Goal: Task Accomplishment & Management: Complete application form

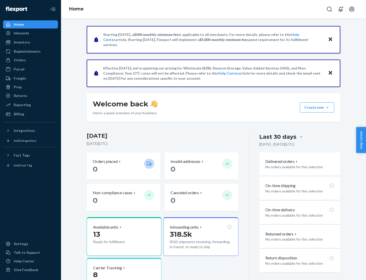
click at [328, 107] on button "Create new Create new inbound Create new order Create new product" at bounding box center [317, 107] width 34 height 10
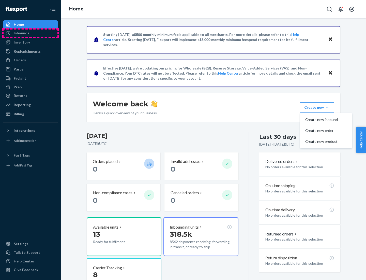
click at [31, 33] on div "Inbounds" at bounding box center [31, 33] width 54 height 7
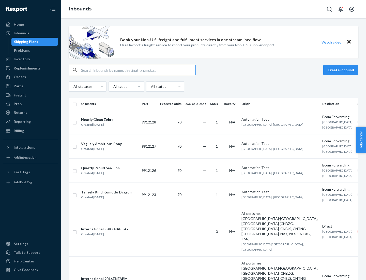
click at [342, 70] on button "Create inbound" at bounding box center [341, 70] width 35 height 10
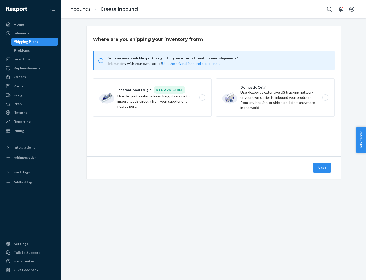
click at [275, 97] on label "Domestic Origin Use Flexport’s extensive US trucking network or your own carrie…" at bounding box center [275, 97] width 119 height 38
click at [325, 97] on input "Domestic Origin Use Flexport’s extensive US trucking network or your own carrie…" at bounding box center [326, 97] width 3 height 3
radio input "true"
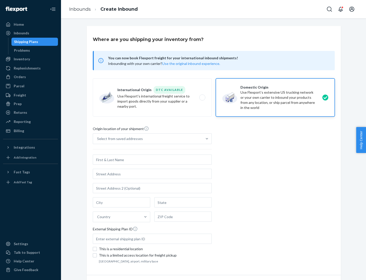
click at [119, 139] on div "Select from saved addresses" at bounding box center [120, 138] width 46 height 5
click at [98, 139] on input "Select from saved addresses" at bounding box center [97, 138] width 1 height 5
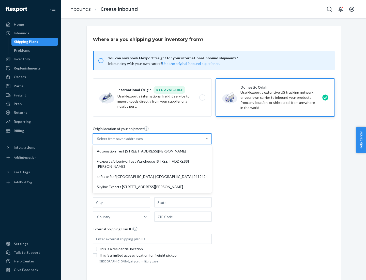
scroll to position [2, 0]
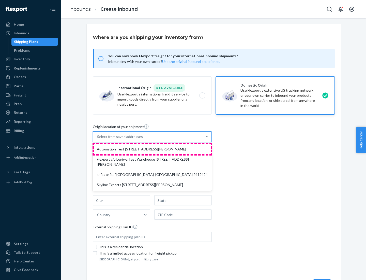
click at [152, 149] on div "Automation Test [STREET_ADDRESS][PERSON_NAME]" at bounding box center [152, 149] width 117 height 10
click at [98, 139] on input "option Automation Test [STREET_ADDRESS][PERSON_NAME] focused, 1 of 4. 4 results…" at bounding box center [97, 136] width 1 height 5
type input "Automation Test"
type input "9th Floor"
type input "[GEOGRAPHIC_DATA]"
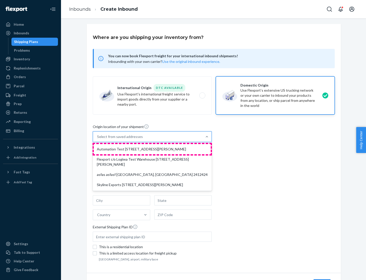
type input "CA"
type input "94104"
type input "[STREET_ADDRESS][PERSON_NAME]"
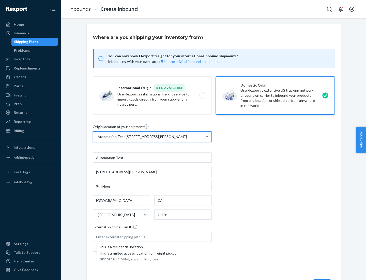
scroll to position [30, 0]
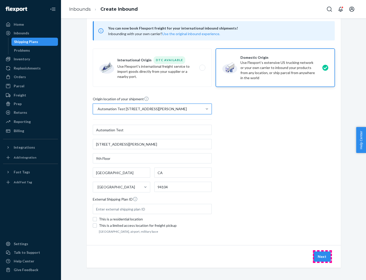
click at [323, 256] on button "Next" at bounding box center [322, 256] width 17 height 10
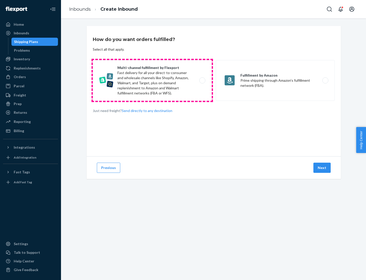
click at [152, 80] on label "Multi-channel fulfillment by Flexport Fast delivery for all your direct-to-cons…" at bounding box center [152, 80] width 119 height 41
click at [202, 80] on input "Multi-channel fulfillment by Flexport Fast delivery for all your direct-to-cons…" at bounding box center [203, 80] width 3 height 3
radio input "true"
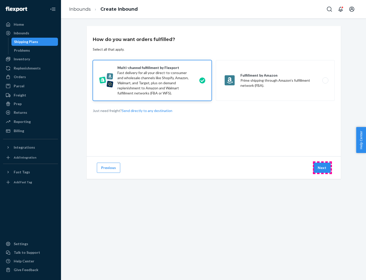
click at [323, 168] on button "Next" at bounding box center [322, 168] width 17 height 10
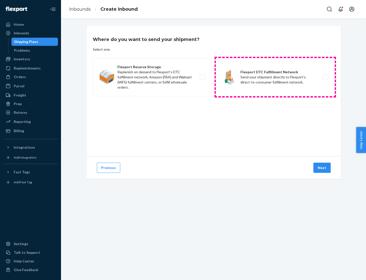
click at [275, 77] on label "Flexport DTC Fulfillment Network Send your shipment directly to Flexport's dire…" at bounding box center [275, 77] width 119 height 38
click at [325, 77] on input "Flexport DTC Fulfillment Network Send your shipment directly to Flexport's dire…" at bounding box center [326, 77] width 3 height 3
radio input "true"
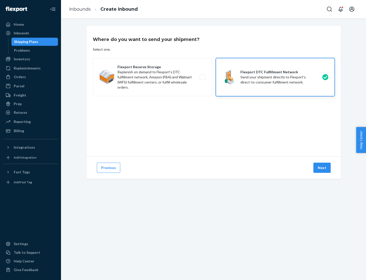
click at [323, 168] on button "Next" at bounding box center [322, 168] width 17 height 10
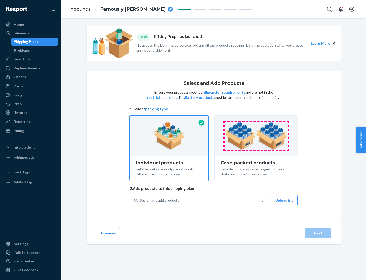
click at [256, 136] on img at bounding box center [256, 136] width 63 height 28
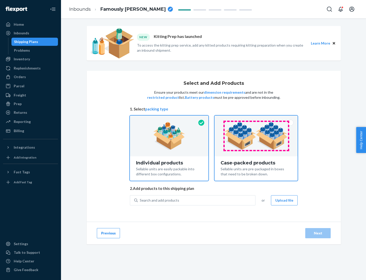
click at [256, 119] on input "Case-packed products Sellable units are pre-packaged in boxes that need to be b…" at bounding box center [256, 116] width 3 height 3
radio input "true"
radio input "false"
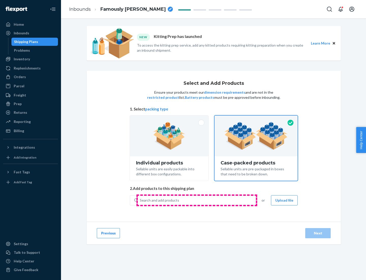
click at [197, 200] on div "Search and add products" at bounding box center [197, 200] width 118 height 9
click at [140, 200] on input "Search and add products" at bounding box center [140, 200] width 1 height 5
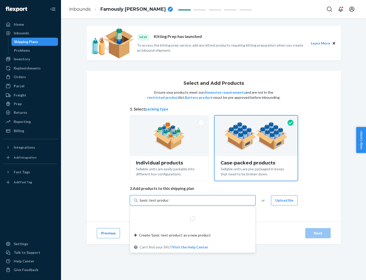
type input "basic-test-product-1"
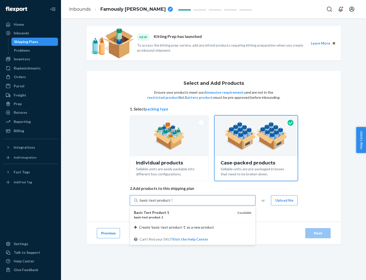
click at [184, 217] on div "basic - test - product - 1" at bounding box center [183, 217] width 99 height 4
click at [172, 203] on input "basic-test-product-1" at bounding box center [156, 200] width 33 height 5
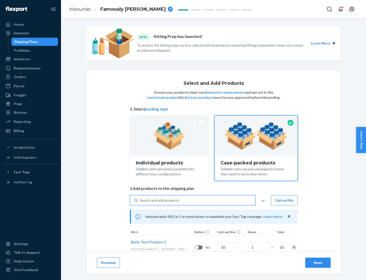
scroll to position [18, 0]
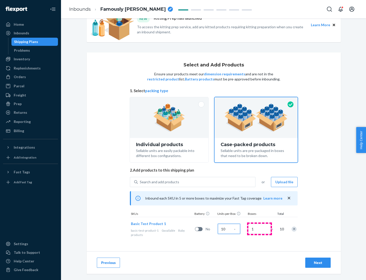
type input "10"
type input "7"
click at [318, 262] on div "Next" at bounding box center [318, 262] width 17 height 5
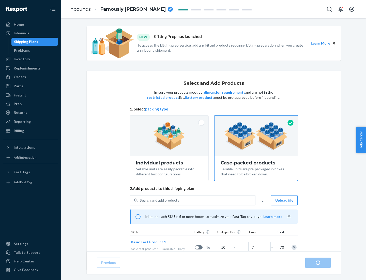
radio input "true"
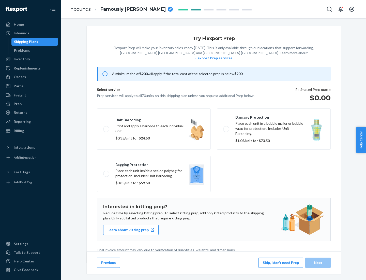
scroll to position [1, 0]
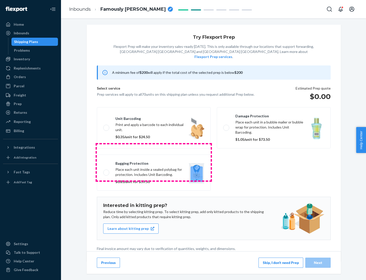
click at [154, 162] on label "Bagging protection Place each unit inside a sealed polybag for protection. Incl…" at bounding box center [154, 172] width 114 height 36
click at [107, 171] on input "Bagging protection Place each unit inside a sealed polybag for protection. Incl…" at bounding box center [104, 172] width 3 height 3
checkbox input "true"
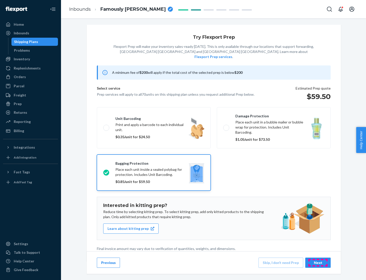
click at [318, 262] on div "Next" at bounding box center [318, 262] width 17 height 5
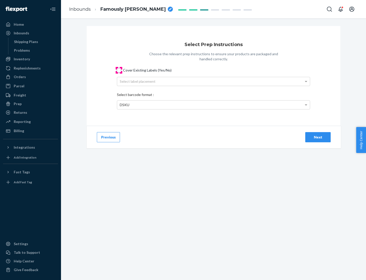
click at [119, 70] on input "Cover Existing Labels (Yes/No)" at bounding box center [119, 70] width 4 height 4
checkbox input "true"
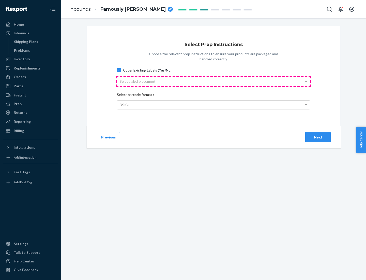
click at [214, 81] on div "Select label placement" at bounding box center [213, 81] width 193 height 9
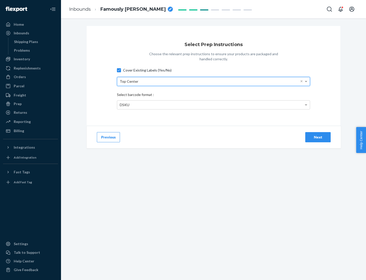
click at [214, 105] on div "DSKU" at bounding box center [213, 104] width 193 height 9
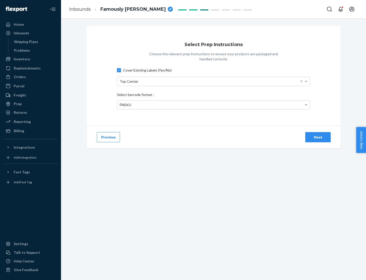
click at [318, 137] on div "Next" at bounding box center [318, 137] width 17 height 5
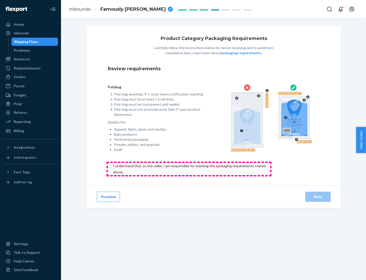
click at [189, 169] on input "checkbox" at bounding box center [192, 169] width 169 height 12
checkbox input "true"
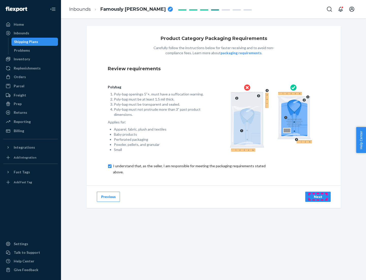
click at [318, 196] on div "Next" at bounding box center [318, 196] width 17 height 5
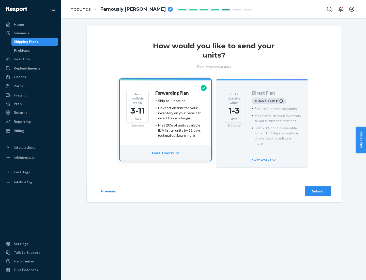
click at [172, 93] on h4 "Forwarding Plan" at bounding box center [171, 93] width 33 height 5
click at [318, 188] on div "Submit" at bounding box center [318, 190] width 17 height 5
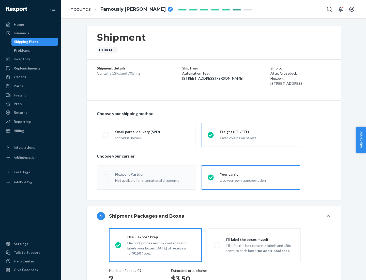
radio input "true"
radio input "false"
radio input "true"
radio input "false"
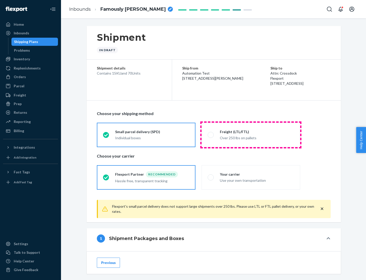
click at [251, 135] on div "Over 250 lbs on pallets" at bounding box center [257, 137] width 74 height 6
click at [211, 135] on input "Freight (LTL/FTL) Over 250 lbs on pallets" at bounding box center [209, 134] width 3 height 3
radio input "true"
radio input "false"
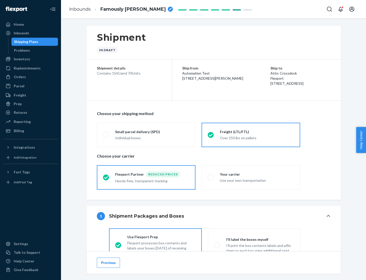
scroll to position [28, 0]
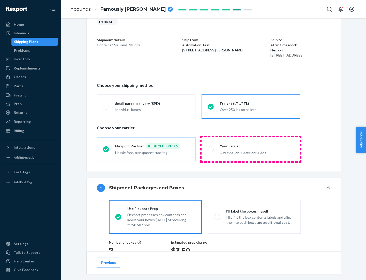
click at [251, 149] on div "Use your own transportation" at bounding box center [257, 152] width 74 height 6
click at [211, 149] on input "Your carrier Use your own transportation" at bounding box center [209, 148] width 3 height 3
radio input "true"
radio input "false"
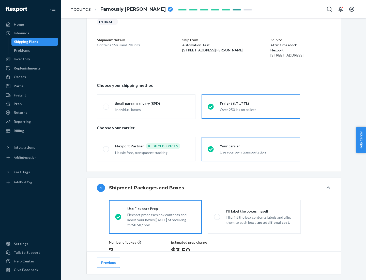
scroll to position [96, 0]
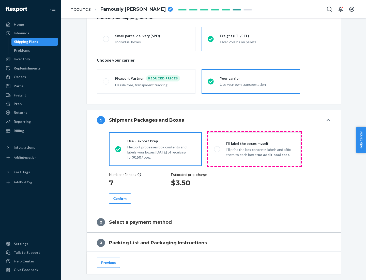
click at [254, 149] on p "I’ll print the box contents labels and affix them to each box at no additional …" at bounding box center [260, 152] width 68 height 10
click at [217, 149] on input "I'll label the boxes myself I’ll print the box contents labels and affix them t…" at bounding box center [215, 148] width 3 height 3
radio input "true"
radio input "false"
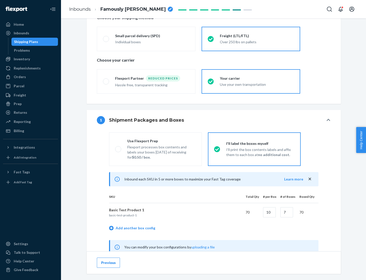
scroll to position [159, 0]
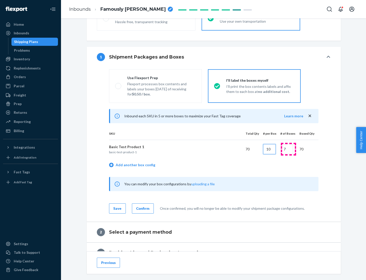
type input "10"
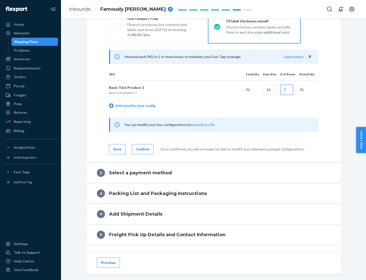
type input "7"
click at [142, 149] on div "Confirm" at bounding box center [142, 149] width 13 height 5
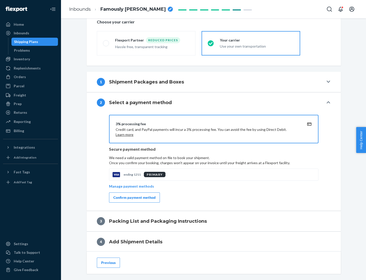
scroll to position [182, 0]
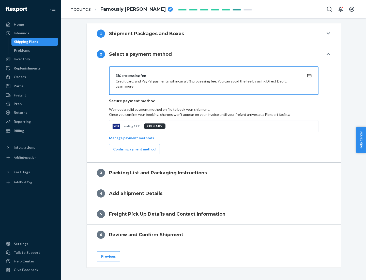
click at [134, 149] on div "Confirm payment method" at bounding box center [134, 149] width 42 height 5
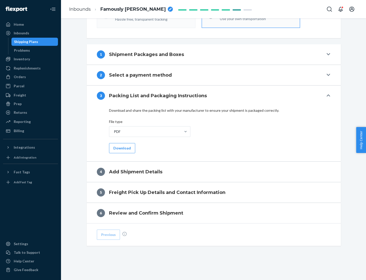
scroll to position [161, 0]
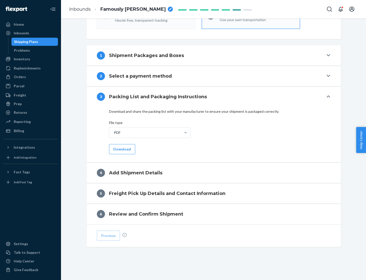
click at [122, 149] on button "Download" at bounding box center [122, 149] width 26 height 10
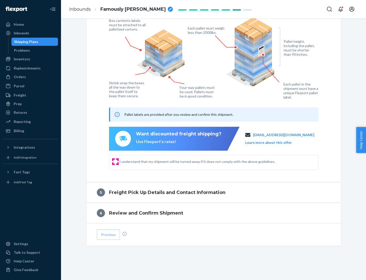
click at [115, 161] on input "I understand that my shipment will be turned away if it does not comply with th…" at bounding box center [115, 161] width 4 height 4
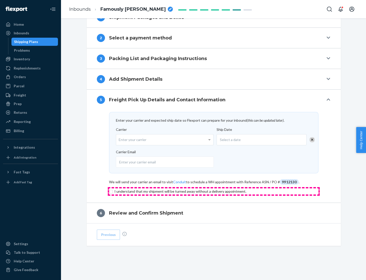
click at [214, 191] on input "checkbox" at bounding box center [214, 191] width 210 height 6
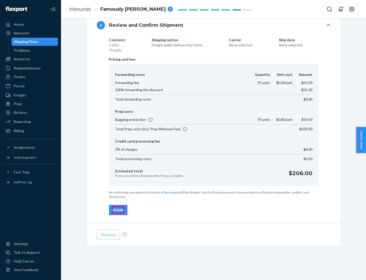
click at [118, 210] on div "Finish" at bounding box center [118, 209] width 10 height 5
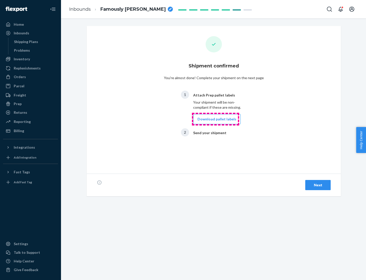
click at [216, 119] on button "Download pallet labels" at bounding box center [217, 119] width 48 height 10
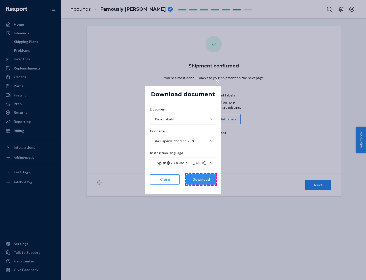
click at [201, 179] on button "Download" at bounding box center [201, 179] width 30 height 10
click at [217, 81] on span "×" at bounding box center [218, 81] width 4 height 9
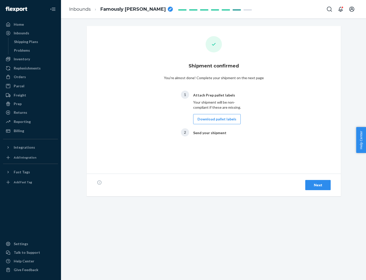
click at [318, 185] on div "Next" at bounding box center [318, 184] width 17 height 5
